Goal: Transaction & Acquisition: Purchase product/service

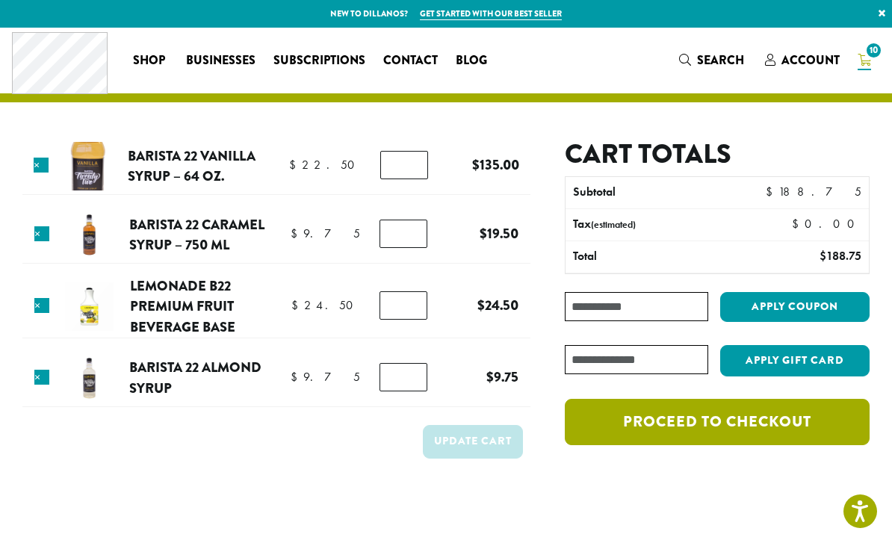
click at [780, 420] on link "Proceed to checkout" at bounding box center [717, 422] width 305 height 46
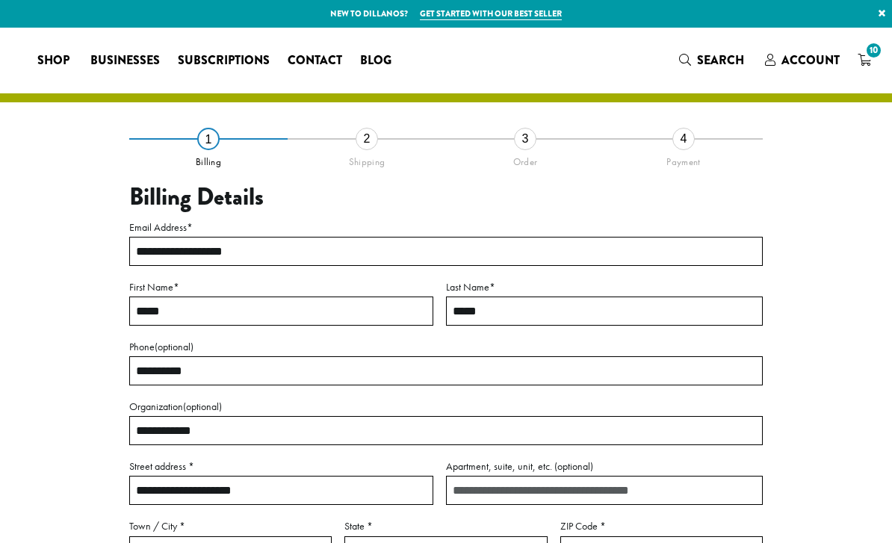
select select "**"
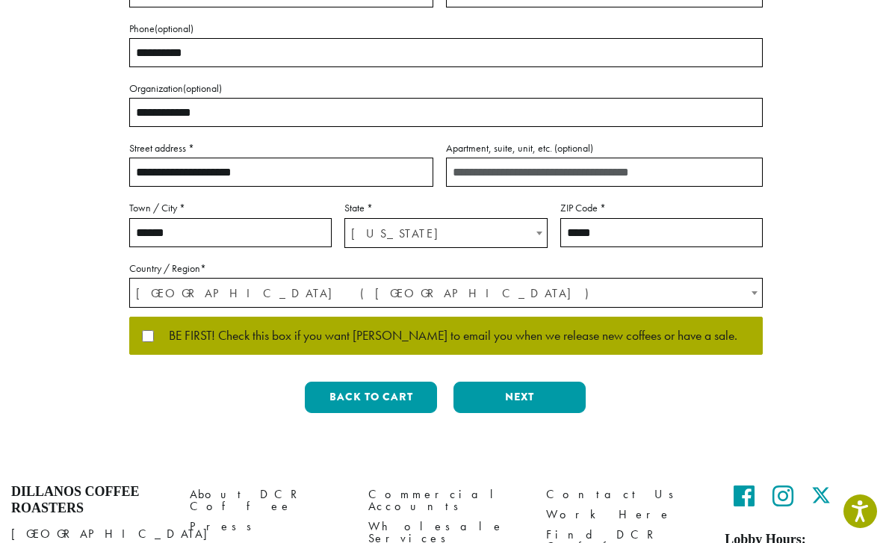
scroll to position [316, 0]
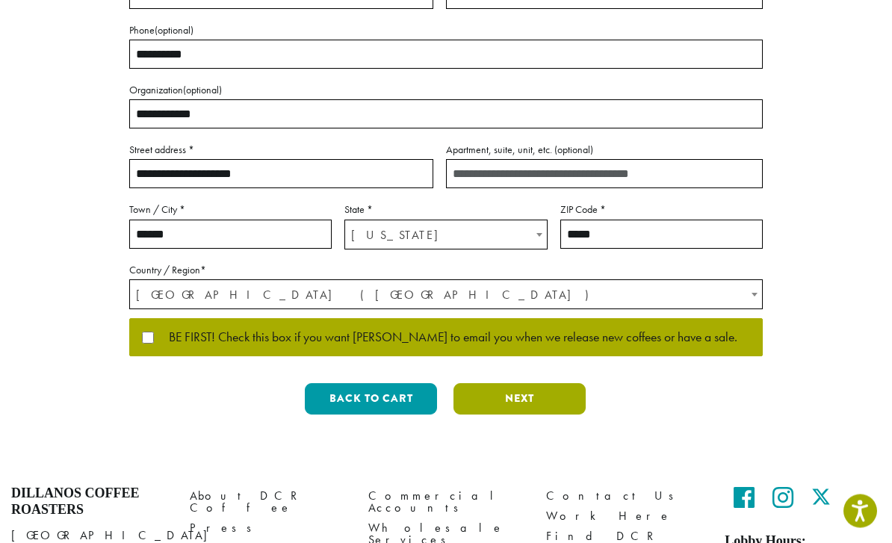
click at [531, 399] on button "Next" at bounding box center [520, 399] width 132 height 31
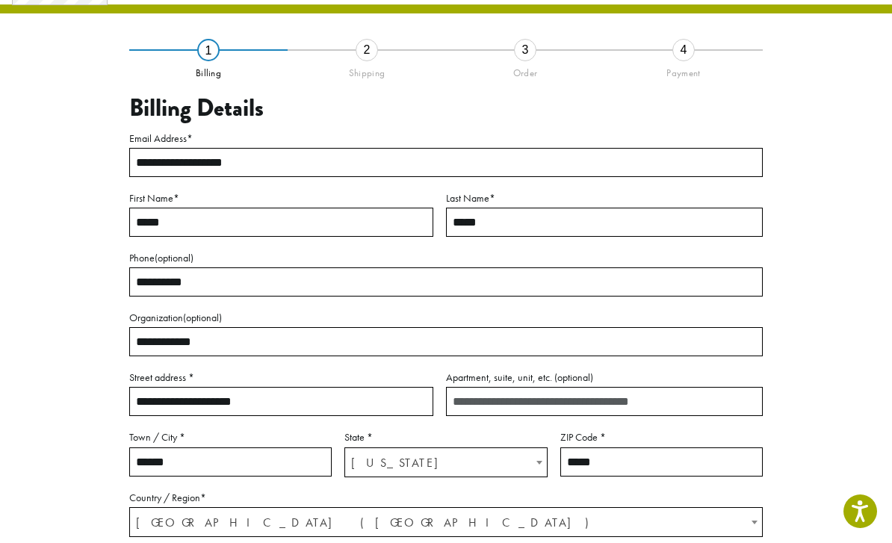
scroll to position [52, 0]
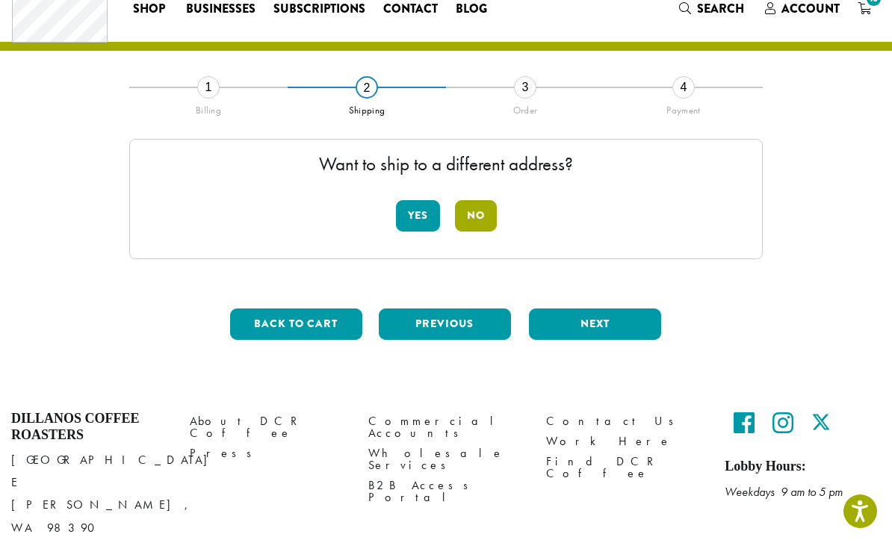
click at [475, 205] on button "No" at bounding box center [476, 215] width 42 height 31
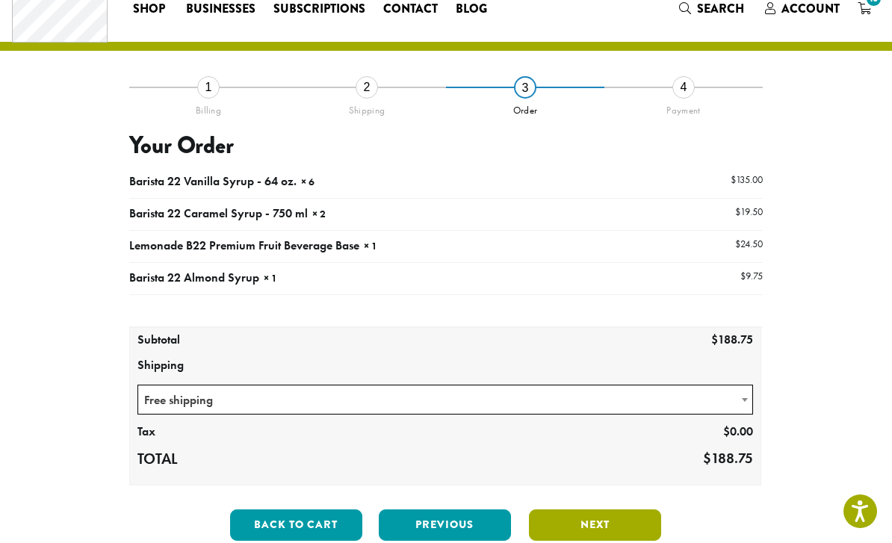
click at [576, 519] on button "Next" at bounding box center [595, 525] width 132 height 31
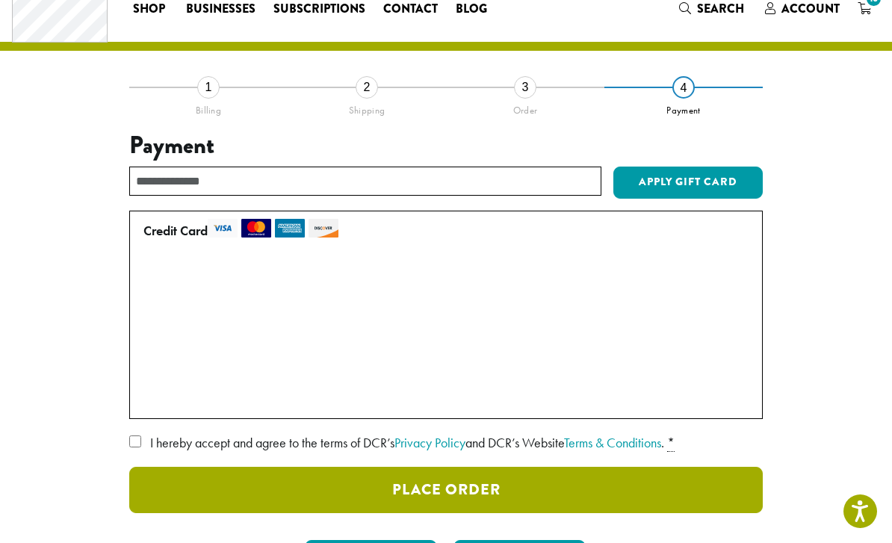
click at [557, 482] on button "Place Order" at bounding box center [446, 490] width 634 height 46
